Goal: Find specific page/section: Find specific page/section

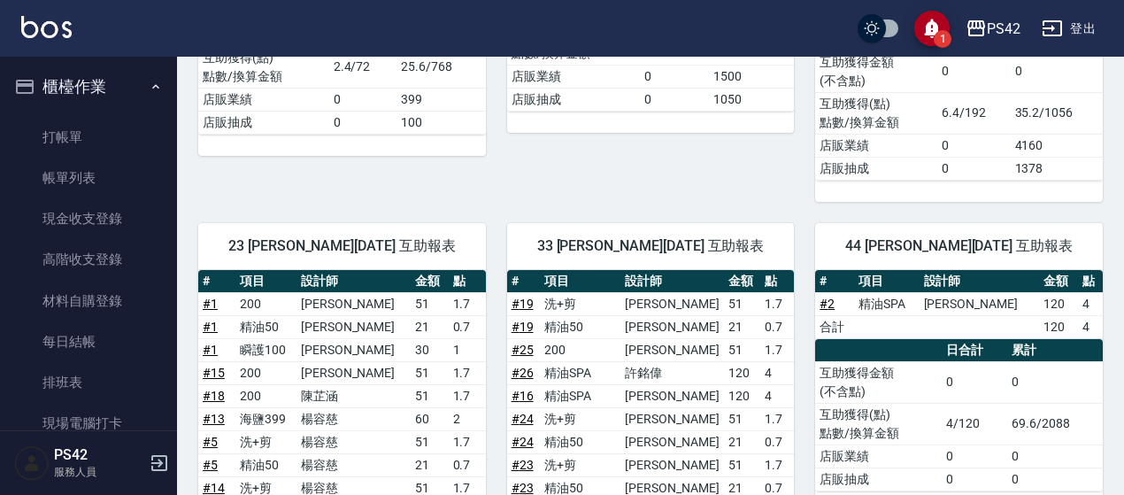
scroll to position [434, 0]
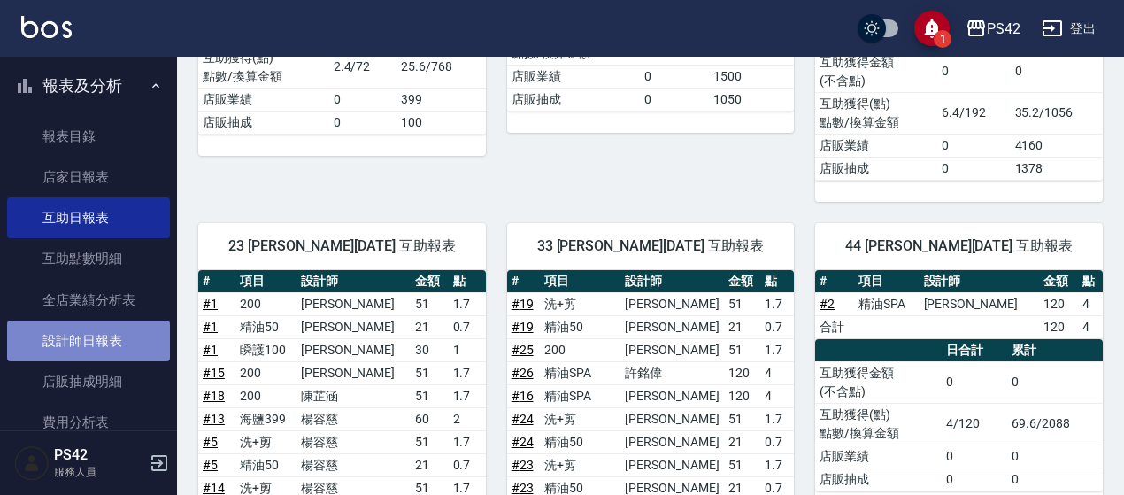
click at [103, 328] on link "設計師日報表" at bounding box center [88, 340] width 163 height 41
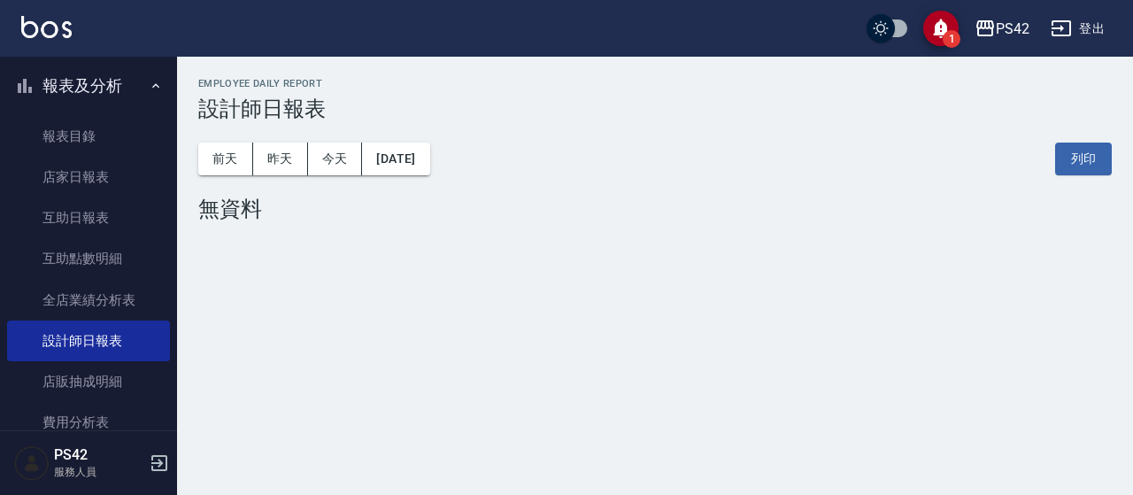
click at [420, 142] on div "[DATE] [DATE] [DATE] [DATE] 列印" at bounding box center [654, 158] width 913 height 75
click at [426, 158] on button "[DATE]" at bounding box center [395, 159] width 67 height 33
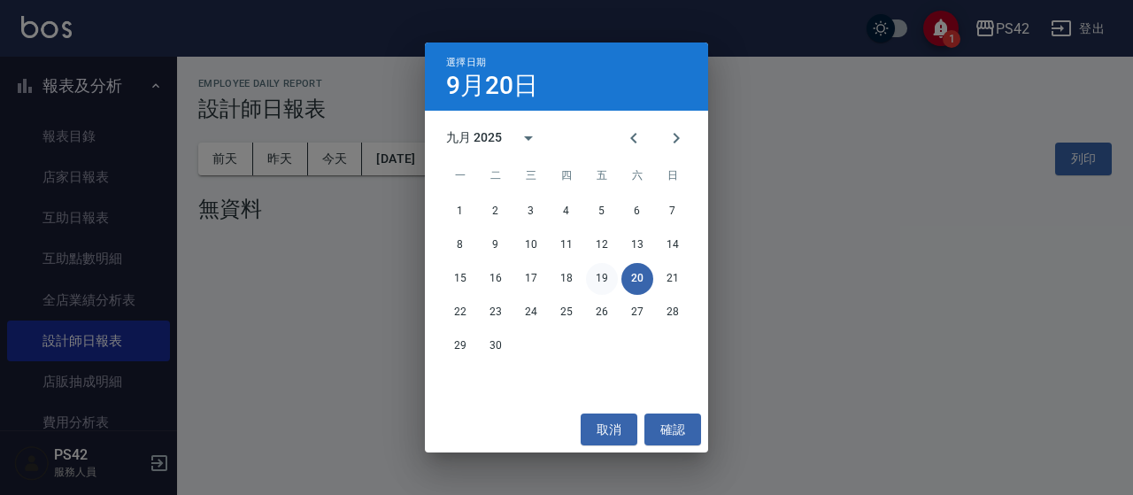
click at [595, 276] on button "19" at bounding box center [602, 279] width 32 height 32
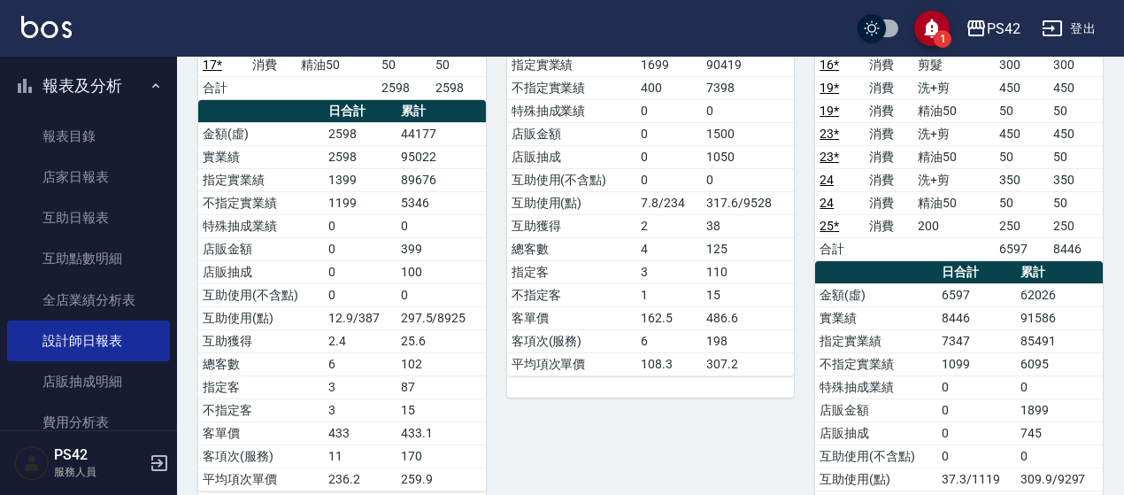
scroll to position [354, 0]
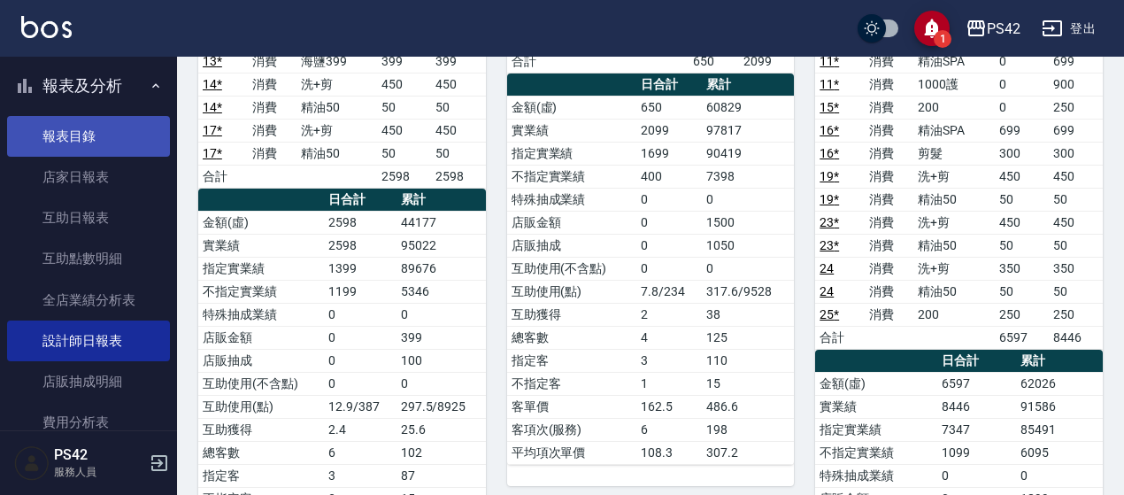
click at [87, 130] on link "報表目錄" at bounding box center [88, 136] width 163 height 41
